Goal: Obtain resource: Obtain resource

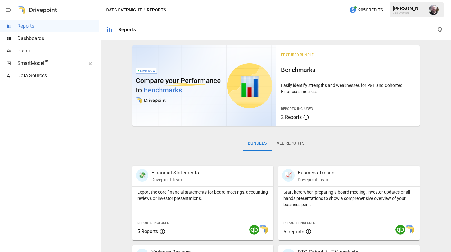
click at [33, 37] on span "Dashboards" at bounding box center [58, 38] width 82 height 7
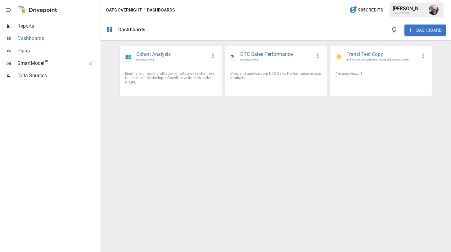
click at [18, 40] on span "Dashboards" at bounding box center [58, 38] width 82 height 7
click at [47, 35] on span "Dashboards" at bounding box center [58, 38] width 82 height 7
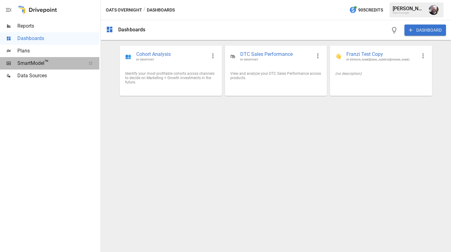
click at [27, 66] on span "SmartModel ™" at bounding box center [49, 63] width 64 height 7
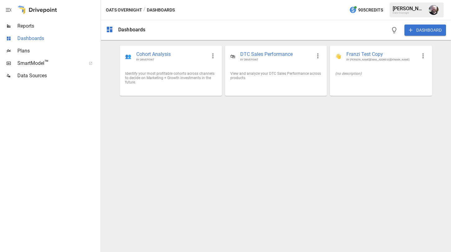
click at [24, 33] on div "Dashboards" at bounding box center [49, 38] width 99 height 12
click at [26, 27] on span "Reports" at bounding box center [58, 25] width 82 height 7
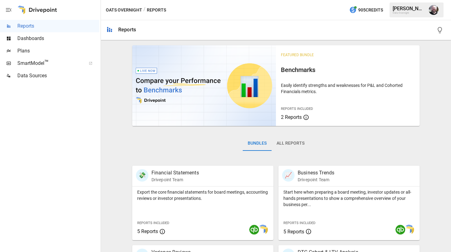
click at [39, 48] on span "Plans" at bounding box center [58, 50] width 82 height 7
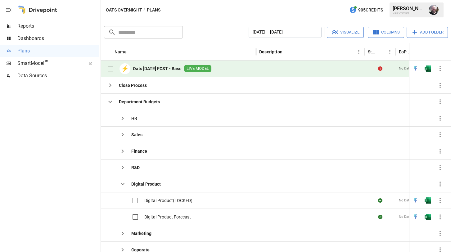
click at [31, 39] on span "Dashboards" at bounding box center [58, 38] width 82 height 7
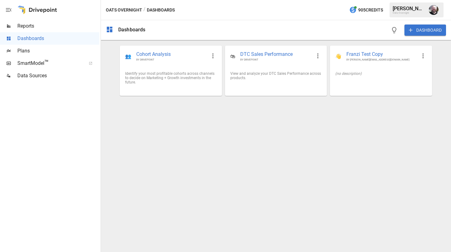
click at [32, 52] on span "Plans" at bounding box center [58, 50] width 82 height 7
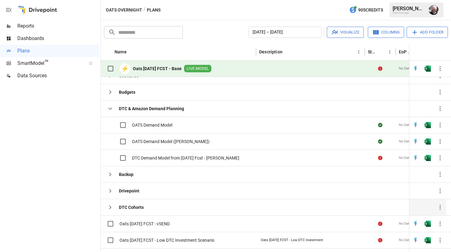
scroll to position [389, 0]
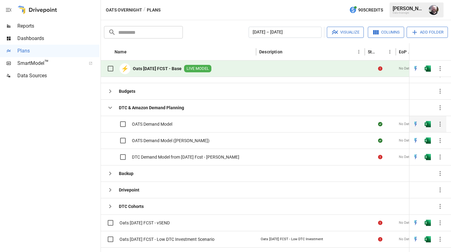
click at [138, 123] on span "OATS Demand Model" at bounding box center [152, 124] width 40 height 6
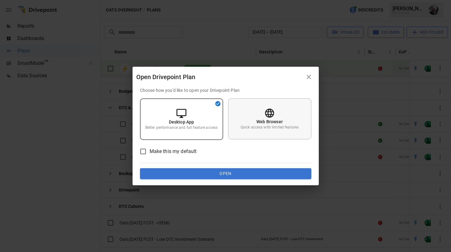
click at [296, 115] on div "Web Browser Quick access with limited features" at bounding box center [269, 118] width 83 height 41
click at [223, 173] on button "Open" at bounding box center [225, 173] width 171 height 11
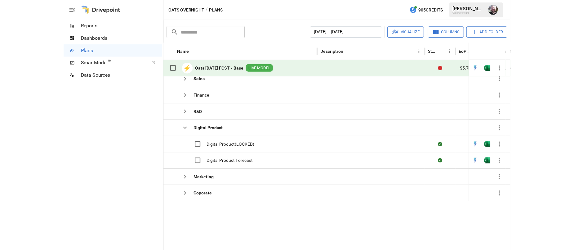
scroll to position [0, 0]
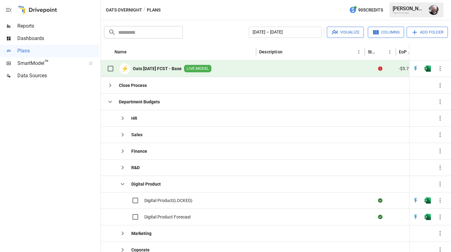
click at [145, 70] on b "Oats [DATE] FCST - Base" at bounding box center [157, 68] width 49 height 6
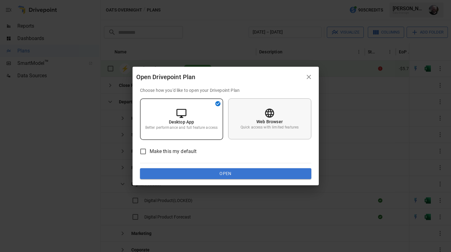
click at [264, 125] on p "Quick access with limited features" at bounding box center [269, 127] width 58 height 5
click at [225, 171] on button "Open" at bounding box center [225, 173] width 171 height 11
